Goal: Find specific page/section: Find specific page/section

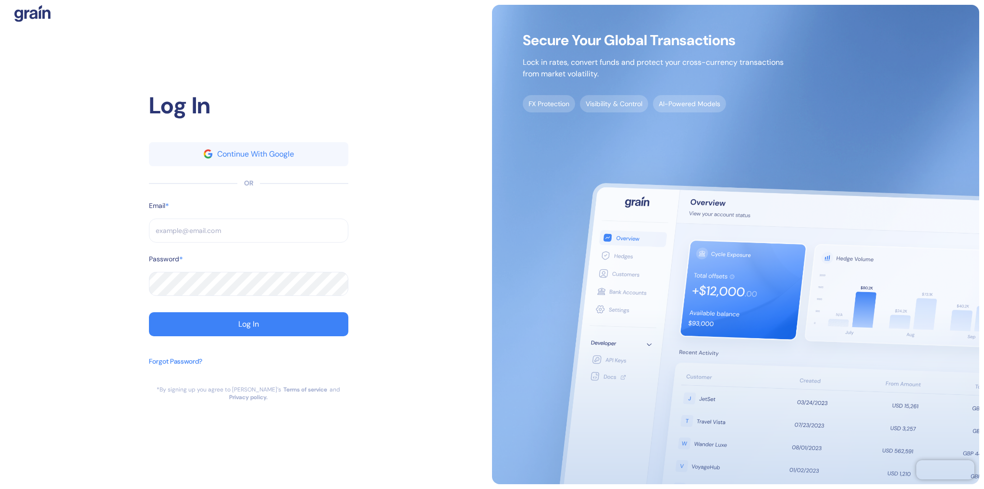
click at [236, 235] on input "text" at bounding box center [248, 231] width 199 height 24
type input "[EMAIL_ADDRESS][DOMAIN_NAME]"
click at [261, 329] on button "Log In" at bounding box center [248, 324] width 199 height 24
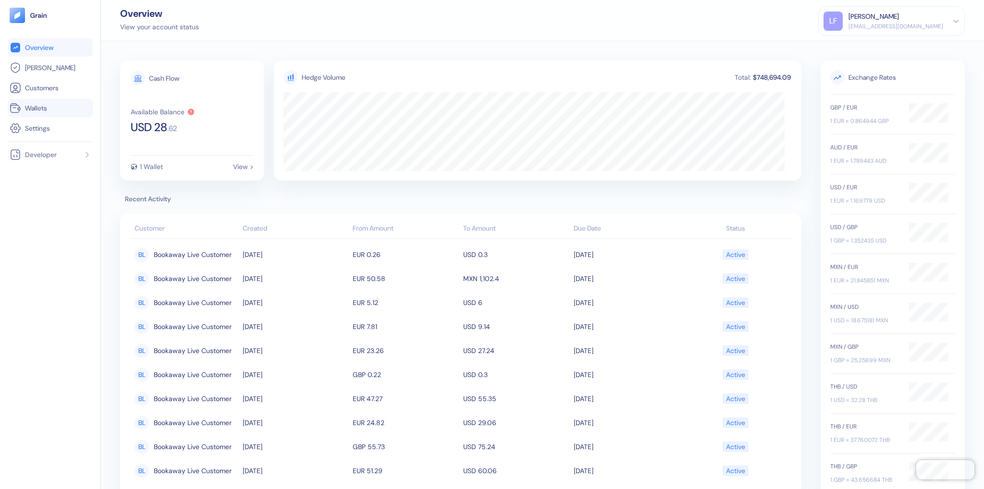
click at [46, 107] on span "Wallets" at bounding box center [36, 108] width 22 height 10
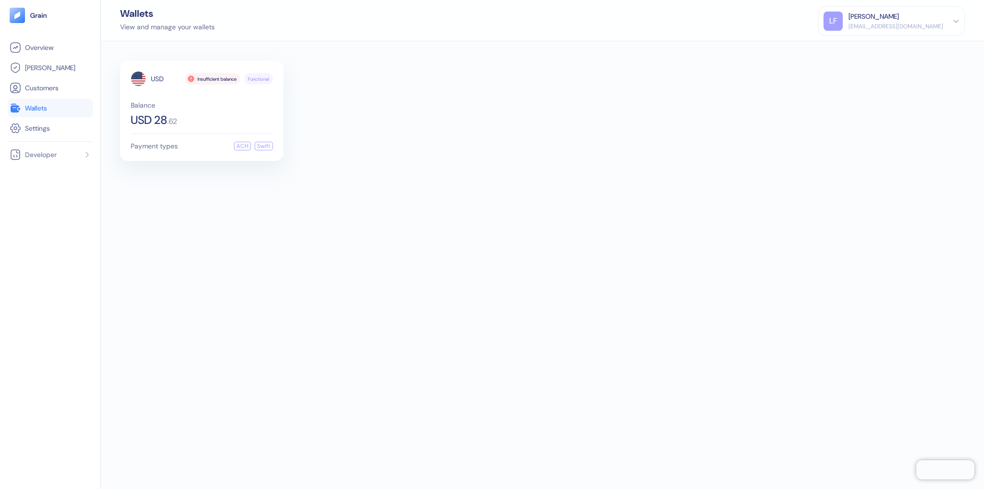
click at [46, 109] on span "Wallets" at bounding box center [36, 108] width 22 height 10
click at [35, 111] on span "Wallets" at bounding box center [36, 108] width 22 height 10
click at [51, 46] on span "Overview" at bounding box center [39, 48] width 28 height 10
click at [50, 108] on link "Wallets" at bounding box center [50, 108] width 81 height 12
